Goal: Obtain resource: Obtain resource

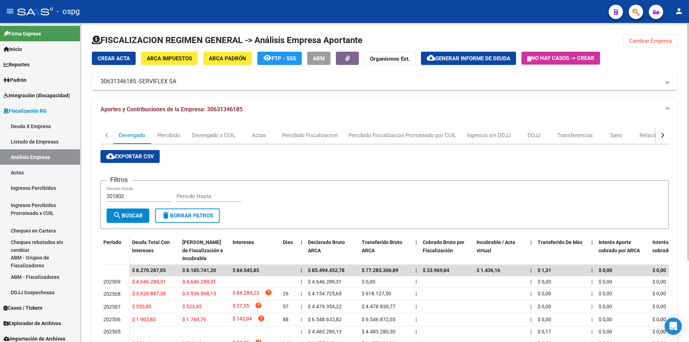
click at [639, 40] on span "Cambiar Empresa" at bounding box center [650, 41] width 43 height 6
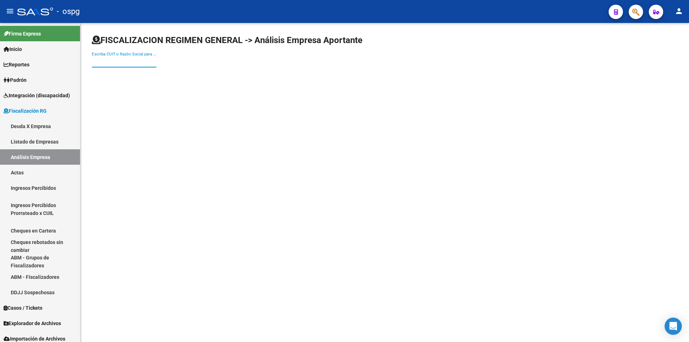
click at [126, 62] on input "Escriba CUIT o Razón Social para buscar" at bounding box center [124, 62] width 65 height 6
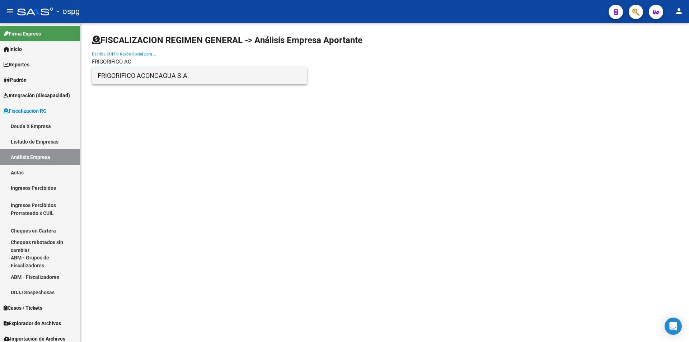
type input "FRIGORIFICO AC"
click at [162, 75] on span "FRIGORIFICO ACONCAGUA S.A." at bounding box center [200, 75] width 204 height 17
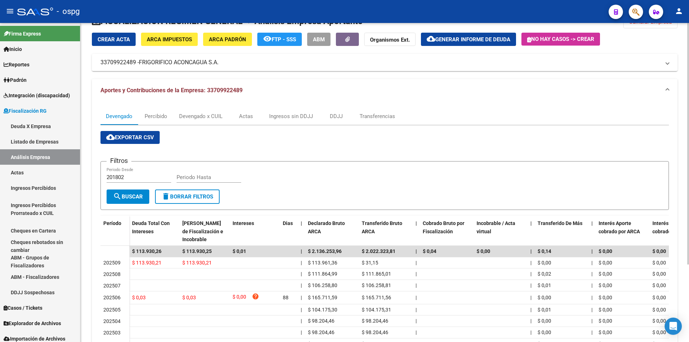
scroll to position [36, 0]
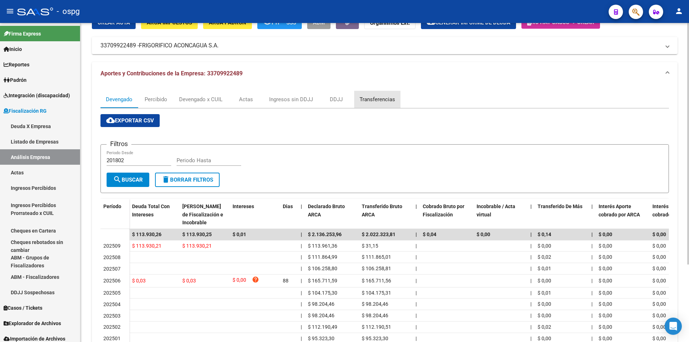
click at [381, 95] on div "Transferencias" at bounding box center [378, 99] width 36 height 8
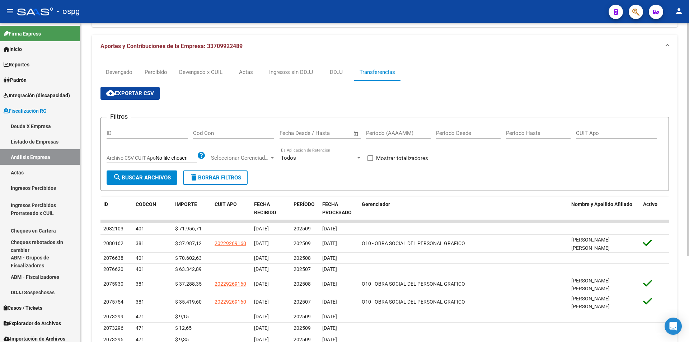
scroll to position [72, 0]
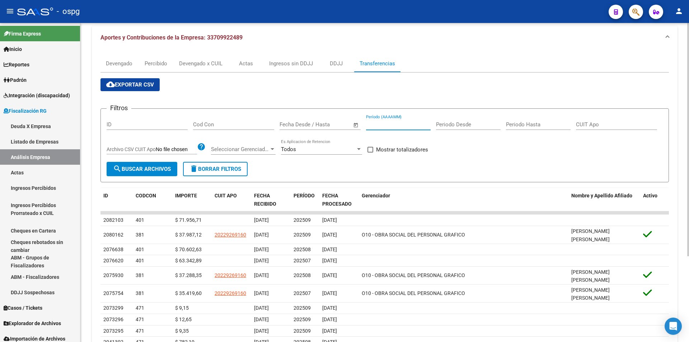
click at [407, 122] on input "Período (AAAAMM)" at bounding box center [398, 124] width 65 height 6
type input "202507"
click at [371, 149] on span at bounding box center [371, 150] width 6 height 6
click at [370, 153] on input "Mostrar totalizadores" at bounding box center [370, 153] width 0 height 0
checkbox input "true"
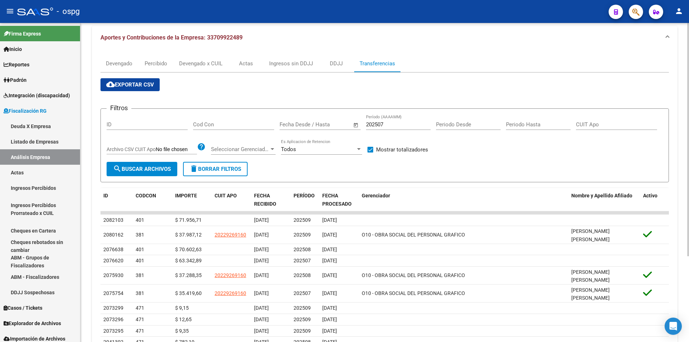
click at [145, 168] on span "search Buscar Archivos" at bounding box center [142, 169] width 58 height 6
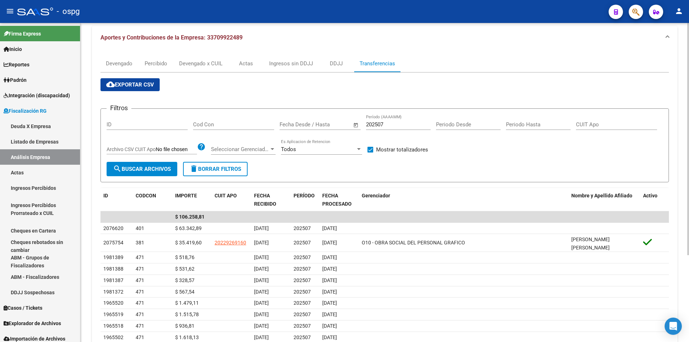
click at [387, 126] on input "202507" at bounding box center [398, 124] width 65 height 6
type input "202508"
click at [126, 169] on span "search Buscar Archivos" at bounding box center [142, 169] width 58 height 6
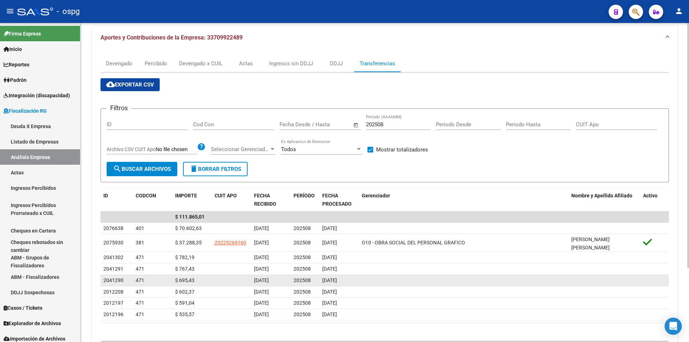
click at [499, 282] on datatable-body-cell at bounding box center [464, 280] width 210 height 11
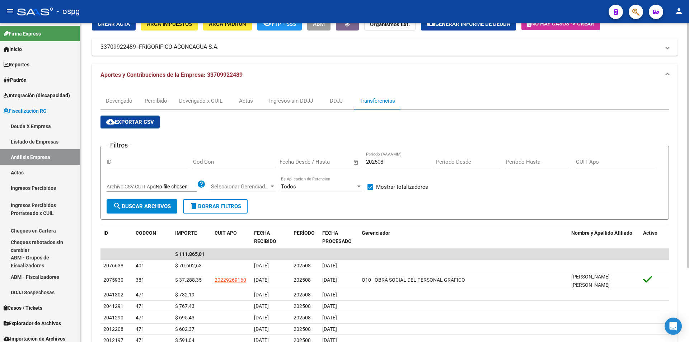
scroll to position [0, 0]
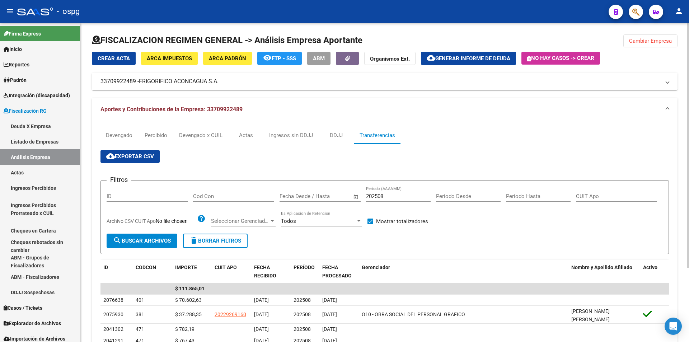
click at [652, 38] on span "Cambiar Empresa" at bounding box center [650, 41] width 43 height 6
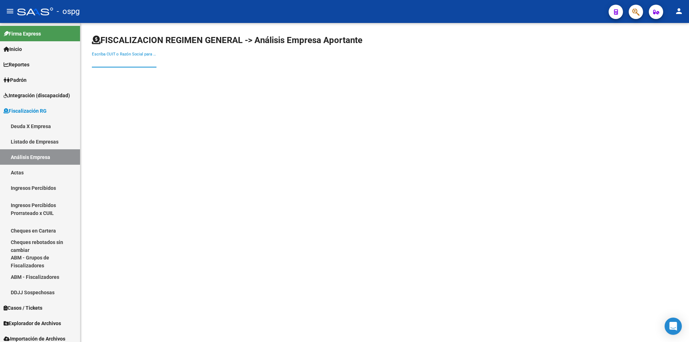
click at [127, 62] on input "Escriba CUIT o Razón Social para buscar" at bounding box center [124, 62] width 65 height 6
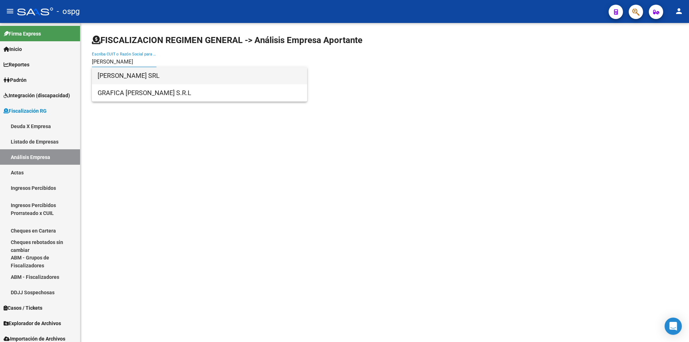
type input "[PERSON_NAME]"
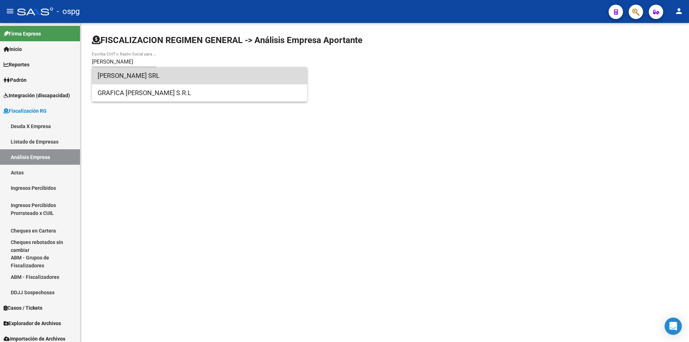
click at [129, 71] on span "[PERSON_NAME] SRL" at bounding box center [200, 75] width 204 height 17
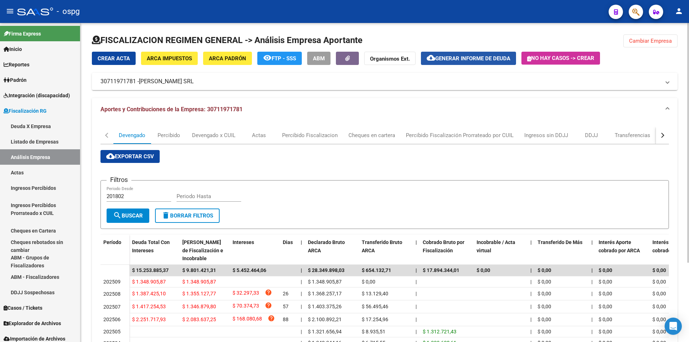
click at [489, 56] on span "Generar informe de deuda" at bounding box center [472, 58] width 75 height 6
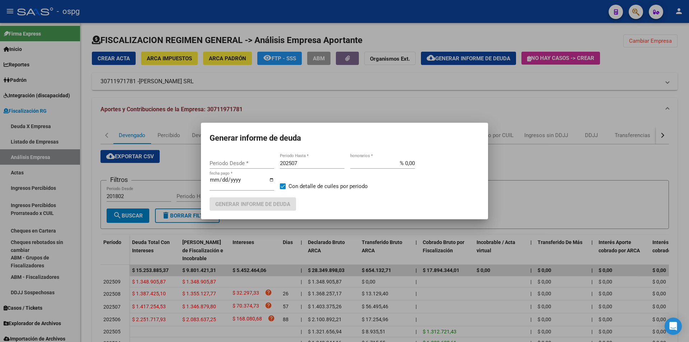
type input "202506"
click at [310, 164] on input "202507" at bounding box center [312, 163] width 65 height 6
type input "202508"
click at [282, 185] on span at bounding box center [283, 186] width 6 height 6
click at [282, 189] on input "Con detalle de cuiles por periodo" at bounding box center [282, 189] width 0 height 0
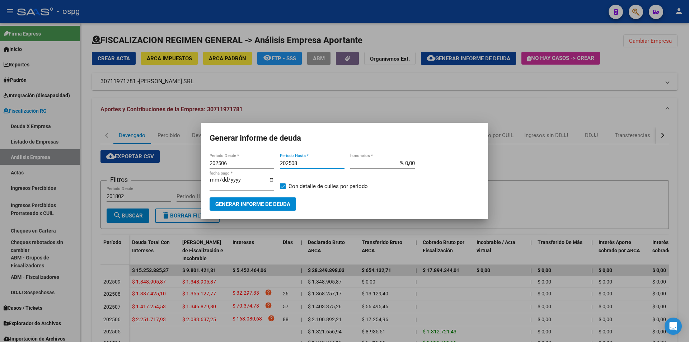
checkbox input "false"
click at [270, 205] on span "Generar informe de deuda" at bounding box center [252, 204] width 75 height 6
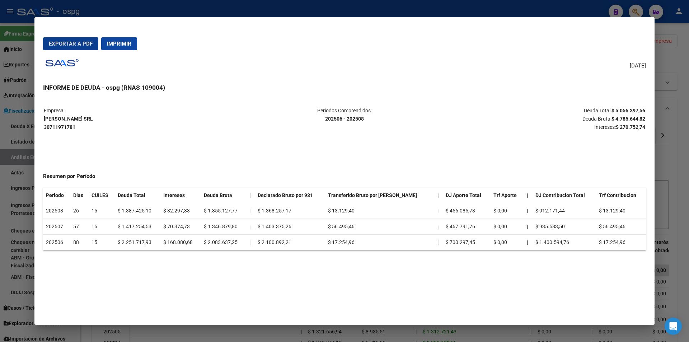
click at [681, 127] on div at bounding box center [344, 171] width 689 height 342
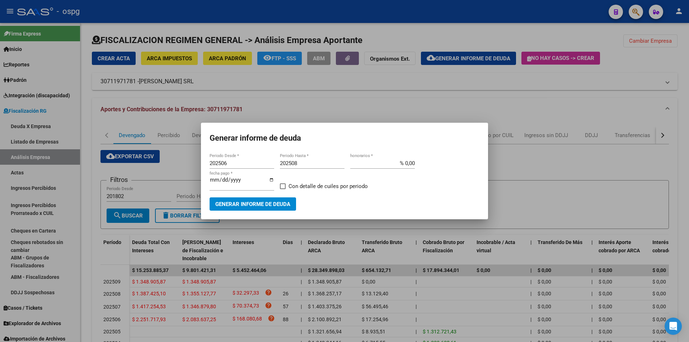
click at [301, 164] on input "202508" at bounding box center [312, 163] width 65 height 6
type input "202509"
click at [279, 204] on span "Generar informe de deuda" at bounding box center [252, 204] width 75 height 6
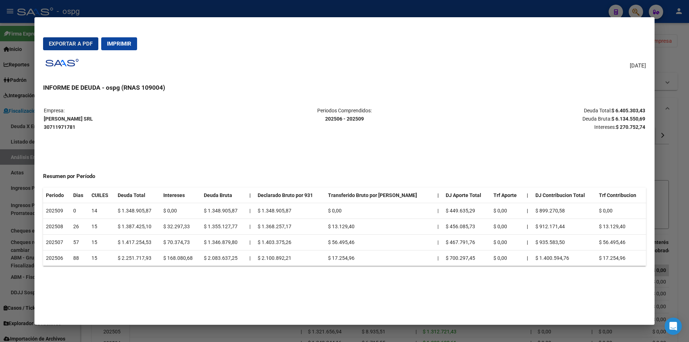
click at [680, 153] on div at bounding box center [344, 171] width 689 height 342
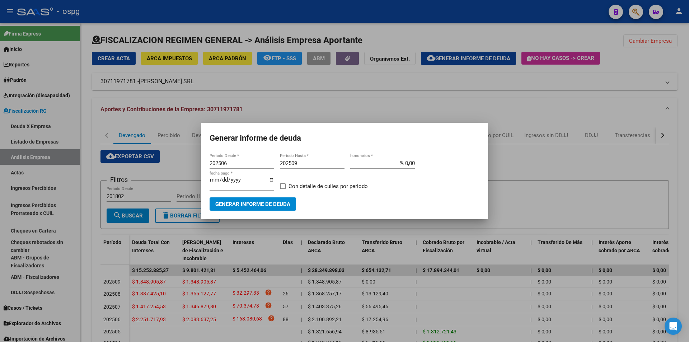
click at [680, 153] on div at bounding box center [344, 171] width 689 height 342
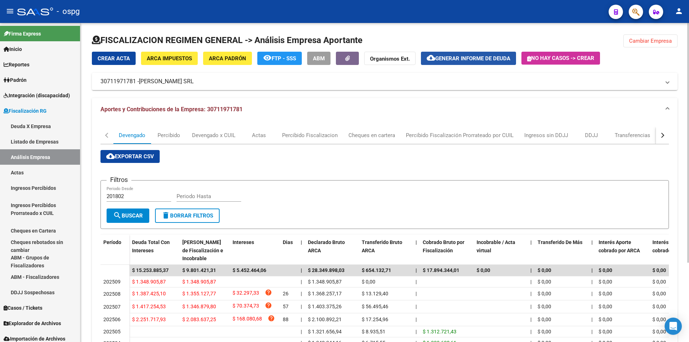
click at [493, 58] on span "Generar informe de deuda" at bounding box center [472, 58] width 75 height 6
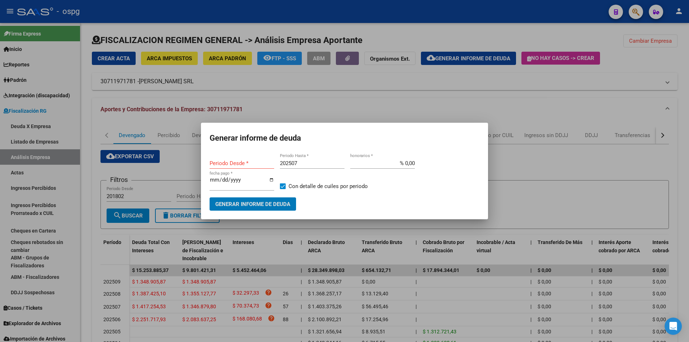
type input "202506"
click at [282, 186] on span at bounding box center [283, 186] width 6 height 6
click at [282, 189] on input "Con detalle de cuiles por periodo" at bounding box center [282, 189] width 0 height 0
checkbox input "false"
click at [305, 160] on input "202507" at bounding box center [312, 163] width 65 height 6
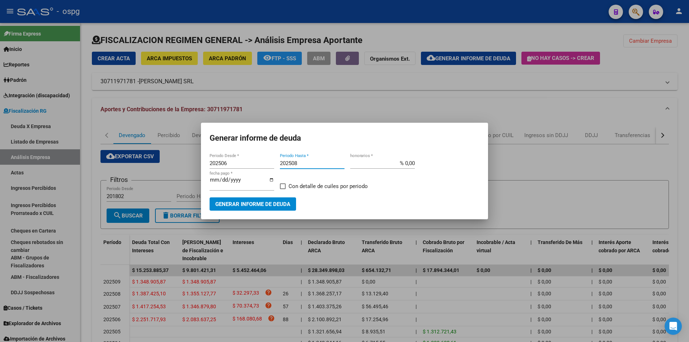
type input "202508"
click at [275, 207] on span "Generar informe de deuda" at bounding box center [252, 204] width 75 height 6
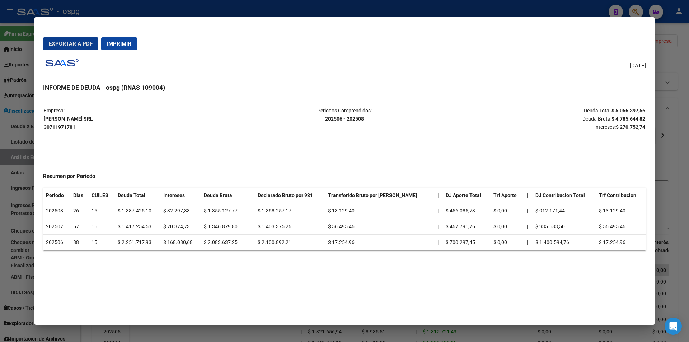
click at [69, 44] on span "Exportar a PDF" at bounding box center [71, 44] width 44 height 6
click at [680, 144] on div at bounding box center [344, 171] width 689 height 342
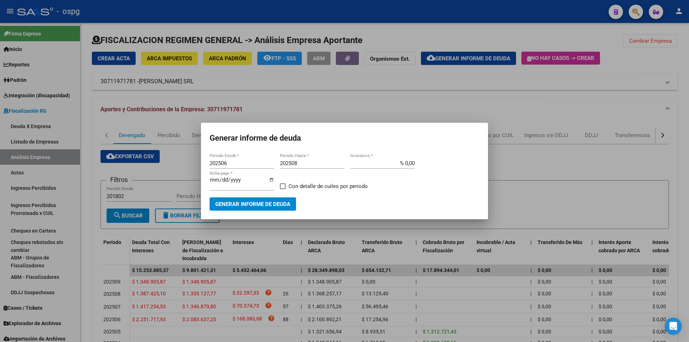
click at [684, 144] on div at bounding box center [344, 171] width 689 height 342
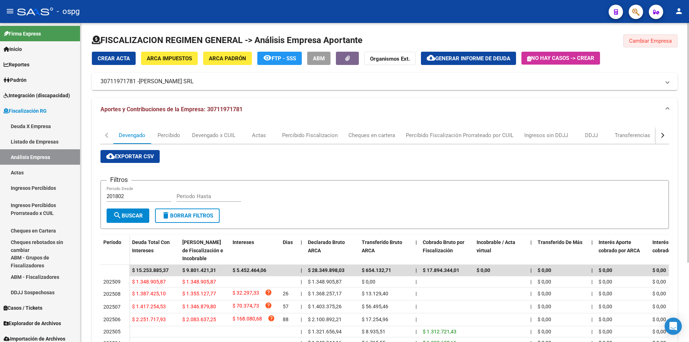
click at [660, 43] on span "Cambiar Empresa" at bounding box center [650, 41] width 43 height 6
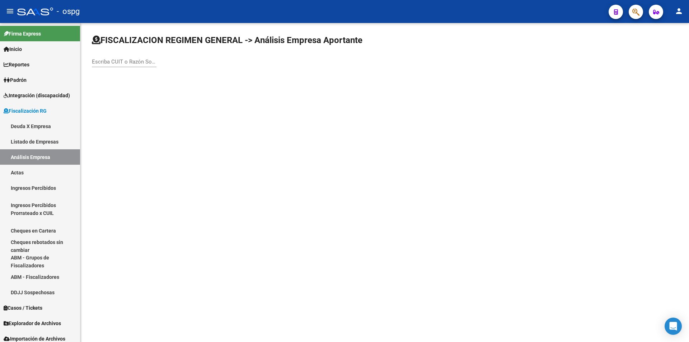
click at [127, 57] on div "Escriba CUIT o Razón Social para buscar" at bounding box center [124, 59] width 65 height 15
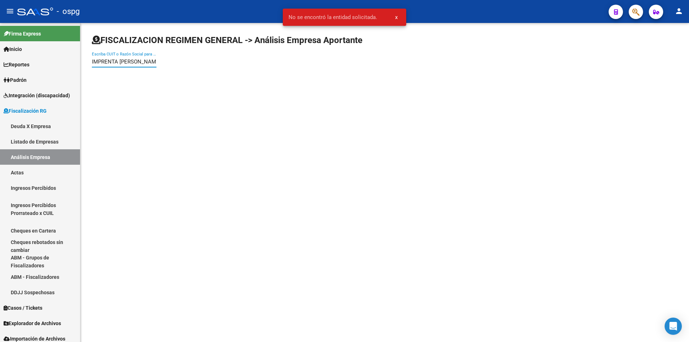
click at [120, 62] on input "IMPRENTA [PERSON_NAME]" at bounding box center [124, 62] width 65 height 6
click at [150, 62] on input "IMPRENTA [PERSON_NAME]" at bounding box center [124, 62] width 65 height 6
click at [120, 62] on input "IMPRENTA [PERSON_NAME]" at bounding box center [124, 62] width 65 height 6
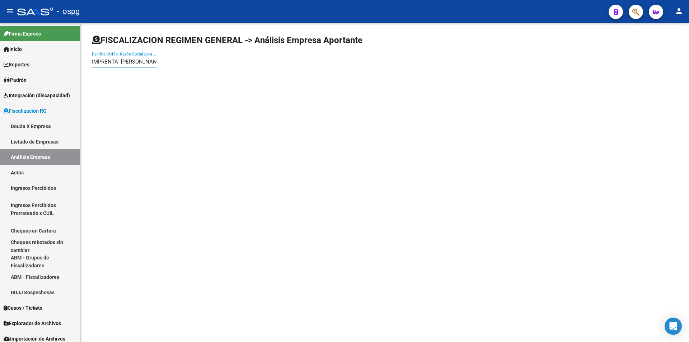
click at [157, 59] on div "IMPRENTA [PERSON_NAME] Escriba CUIT o Razón Social para buscar" at bounding box center [385, 53] width 586 height 39
click at [156, 64] on input "IMPRENTA [PERSON_NAME]" at bounding box center [124, 62] width 65 height 6
type input "IMPRENTA"
click at [141, 127] on body "menu - ospg person Firma Express Inicio Calendario SSS Instructivos Contacto OS…" at bounding box center [344, 171] width 689 height 342
click at [125, 62] on input "IMPRENTA" at bounding box center [124, 62] width 65 height 6
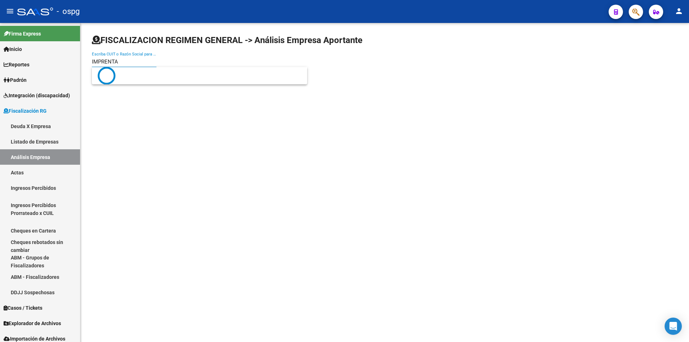
click at [135, 127] on body "menu - ospg person Firma Express Inicio Calendario SSS Instructivos Contacto OS…" at bounding box center [344, 171] width 689 height 342
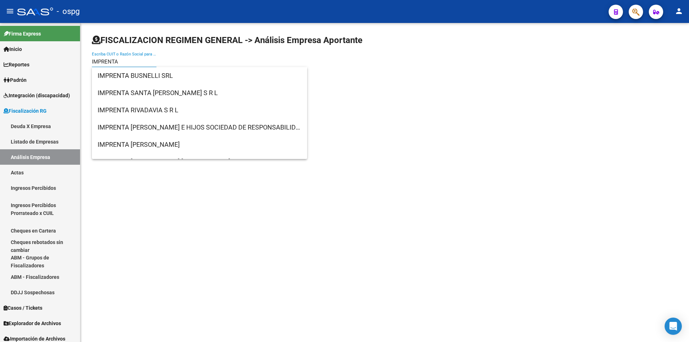
click at [121, 64] on input "IMPRENTA" at bounding box center [124, 62] width 65 height 6
click at [133, 126] on span "IMPRENTA [PERSON_NAME] E HIJOS SOCIEDAD DE RESPONSABILIDAD LIMITADA" at bounding box center [200, 127] width 204 height 17
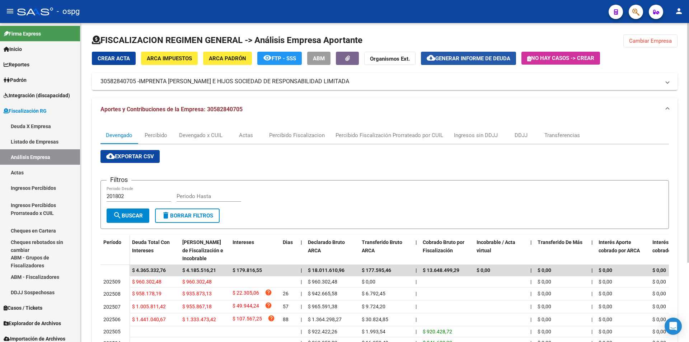
click at [470, 63] on button "cloud_download Generar informe de deuda" at bounding box center [468, 58] width 95 height 13
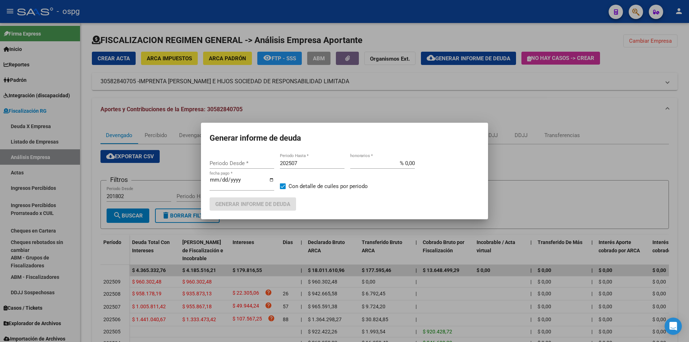
type input "202506"
click at [303, 164] on input "202507" at bounding box center [312, 163] width 65 height 6
type input "202509"
click at [281, 188] on span at bounding box center [283, 186] width 6 height 6
click at [282, 189] on input "Con detalle de cuiles por periodo" at bounding box center [282, 189] width 0 height 0
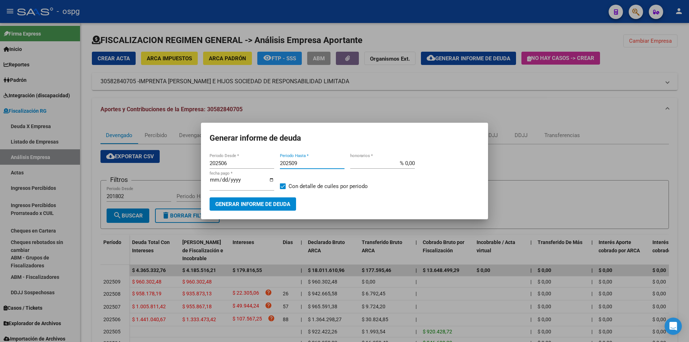
checkbox input "false"
click at [272, 206] on span "Generar informe de deuda" at bounding box center [252, 204] width 75 height 6
